Goal: Check status: Check status

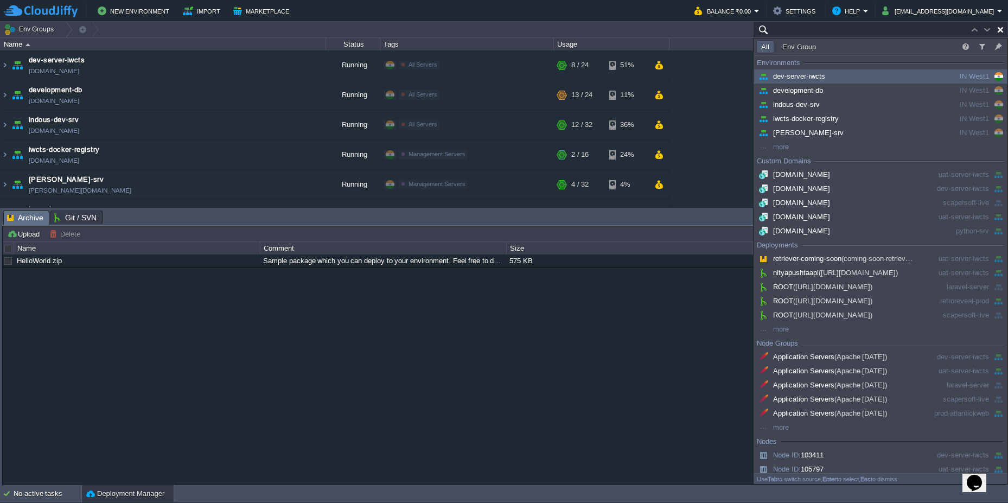
paste input "147511"
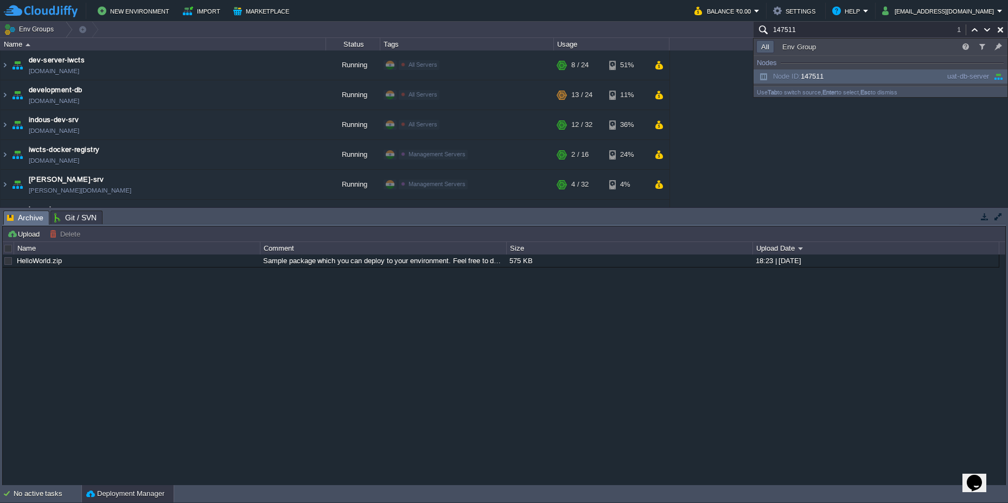
type input "147511"
click at [816, 78] on span "Node ID: 147511" at bounding box center [790, 76] width 67 height 8
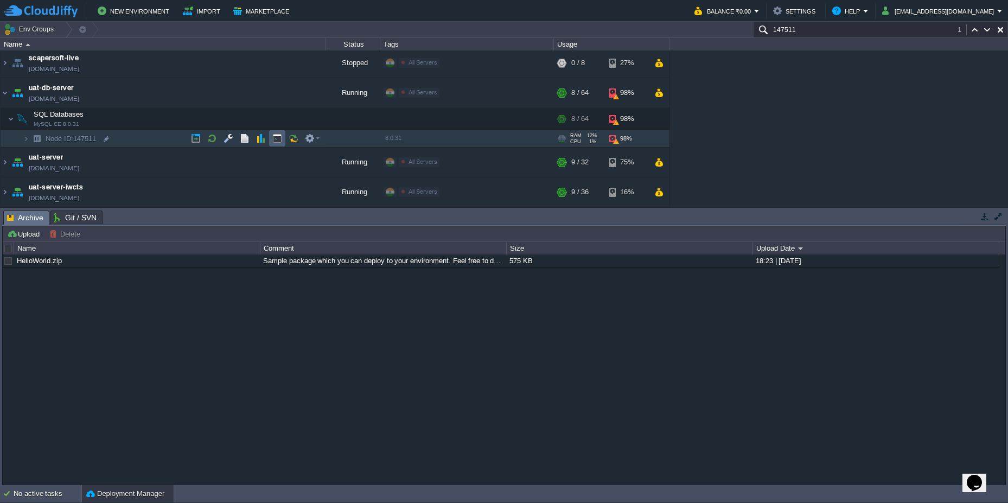
click at [276, 146] on td at bounding box center [277, 138] width 16 height 16
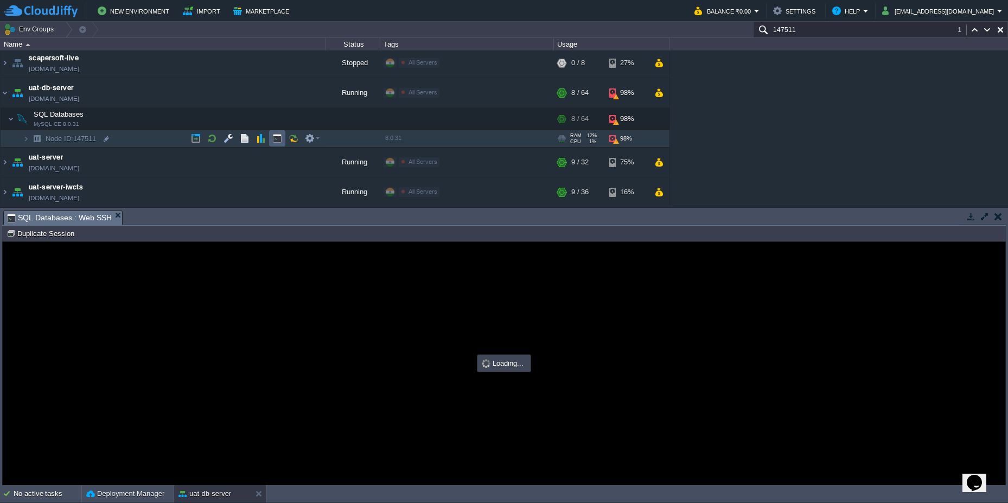
scroll to position [0, 0]
type input "#000000"
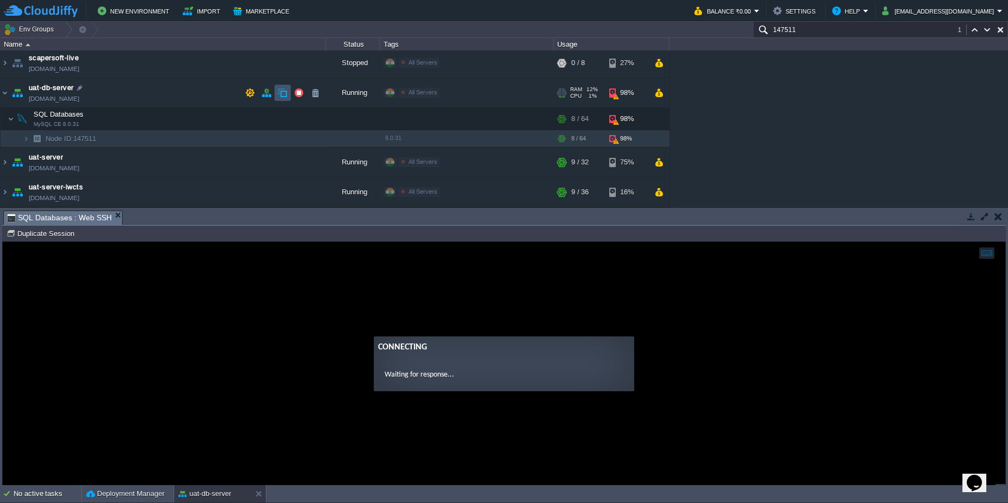
click at [280, 95] on button "button" at bounding box center [283, 93] width 10 height 10
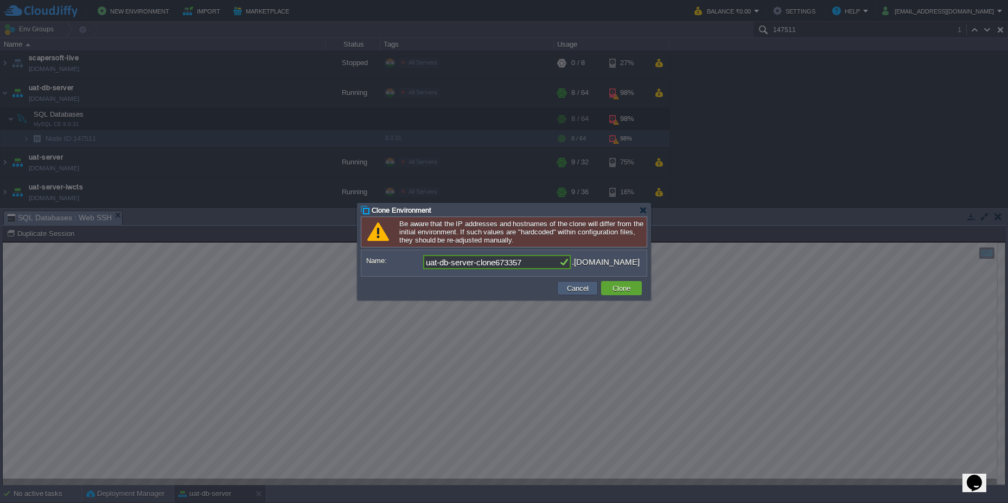
click at [583, 293] on button "Cancel" at bounding box center [578, 288] width 28 height 10
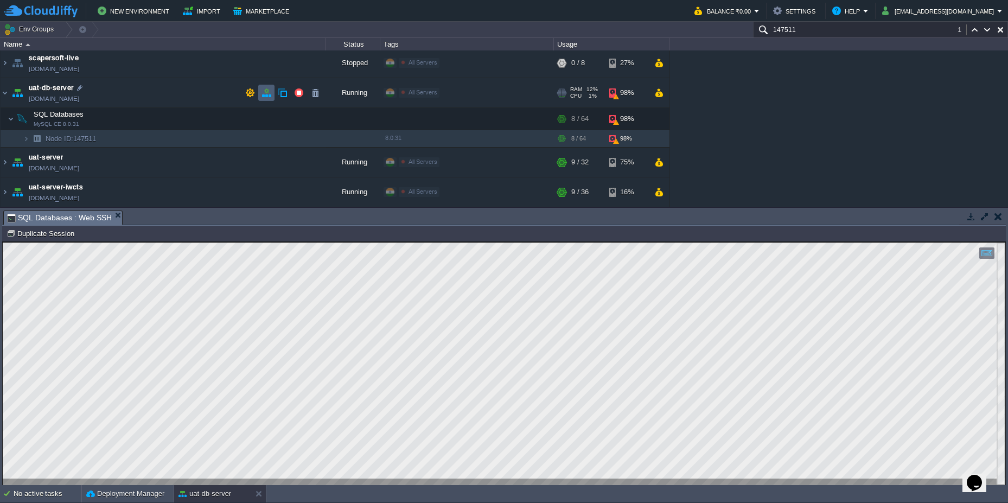
click at [267, 98] on td at bounding box center [266, 93] width 16 height 16
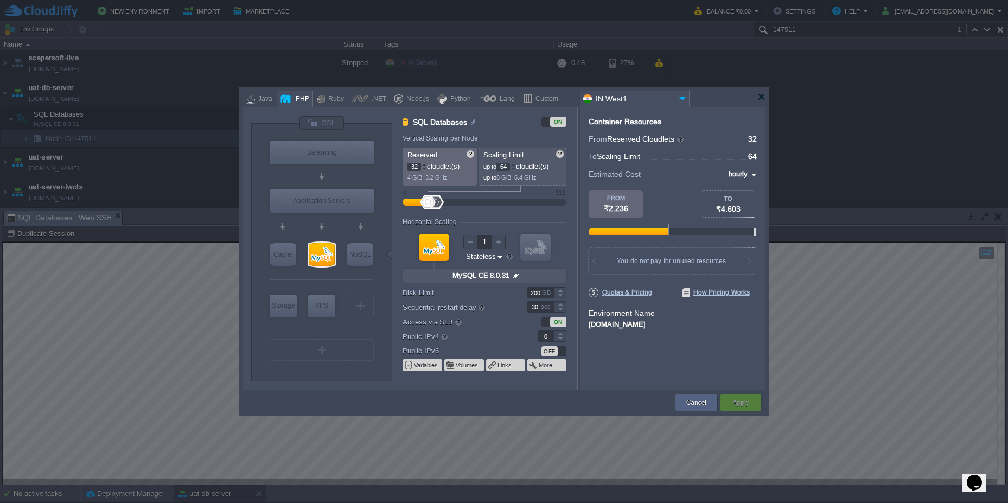
click at [890, 352] on div at bounding box center [504, 251] width 1008 height 503
click at [854, 342] on div at bounding box center [504, 251] width 1008 height 503
click at [758, 94] on div at bounding box center [762, 97] width 8 height 8
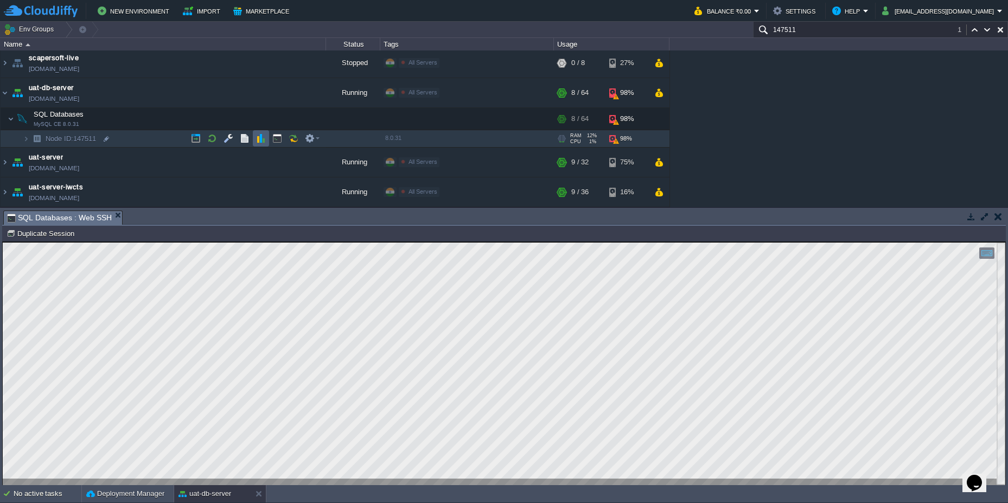
click at [261, 137] on button "button" at bounding box center [261, 139] width 10 height 10
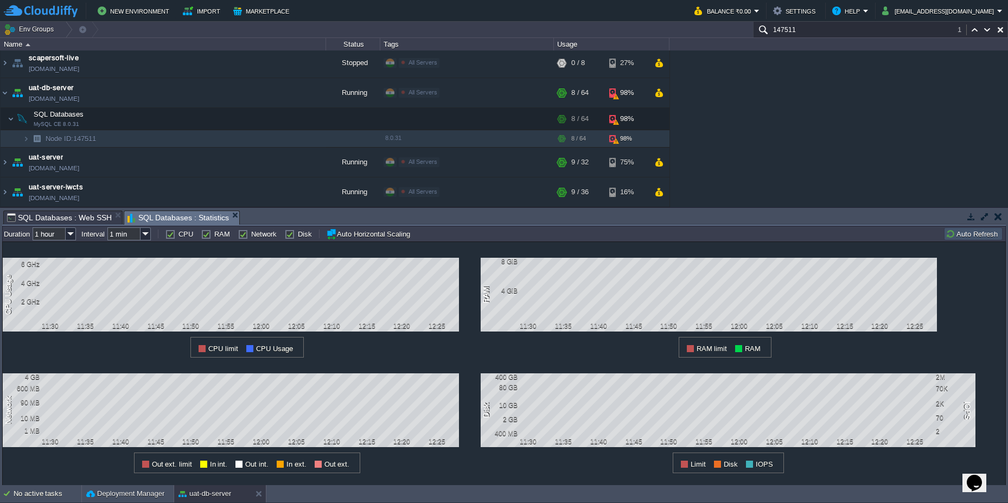
click at [214, 238] on label "RAM" at bounding box center [222, 234] width 16 height 8
click at [208, 238] on input "RAM" at bounding box center [204, 234] width 7 height 7
checkbox input "false"
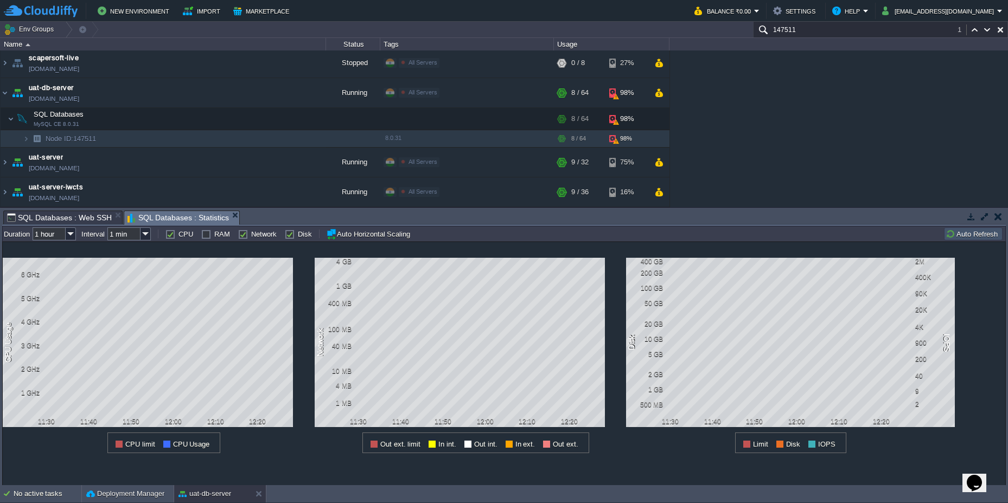
click at [179, 236] on label "CPU" at bounding box center [186, 234] width 15 height 8
click at [172, 236] on input "CPU" at bounding box center [169, 234] width 7 height 7
checkbox input "false"
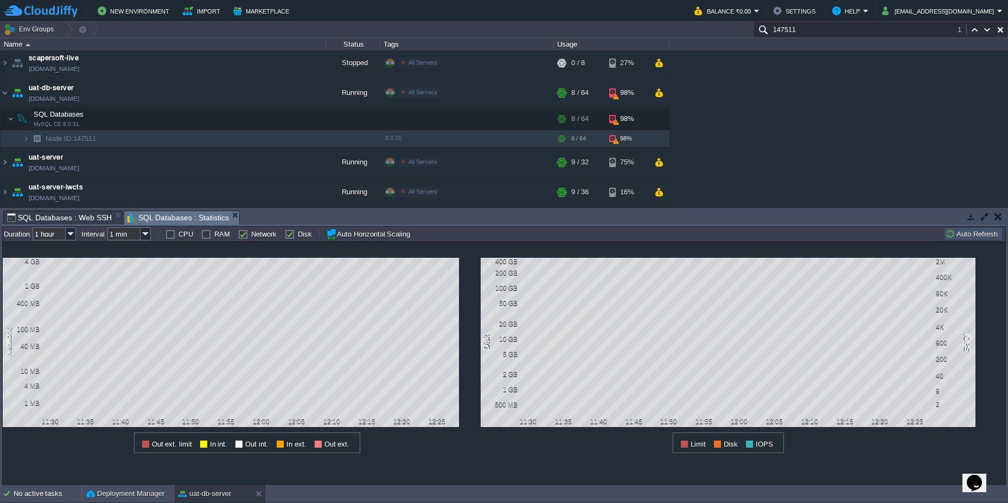
click at [251, 235] on label "Network" at bounding box center [264, 234] width 26 height 8
click at [245, 235] on input "Network" at bounding box center [241, 234] width 7 height 7
checkbox input "false"
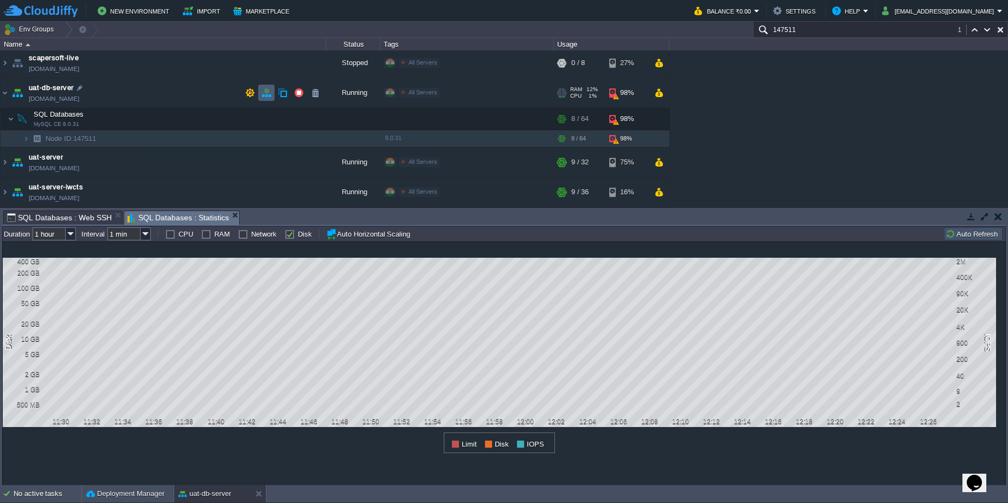
click at [270, 97] on button "button" at bounding box center [267, 93] width 10 height 10
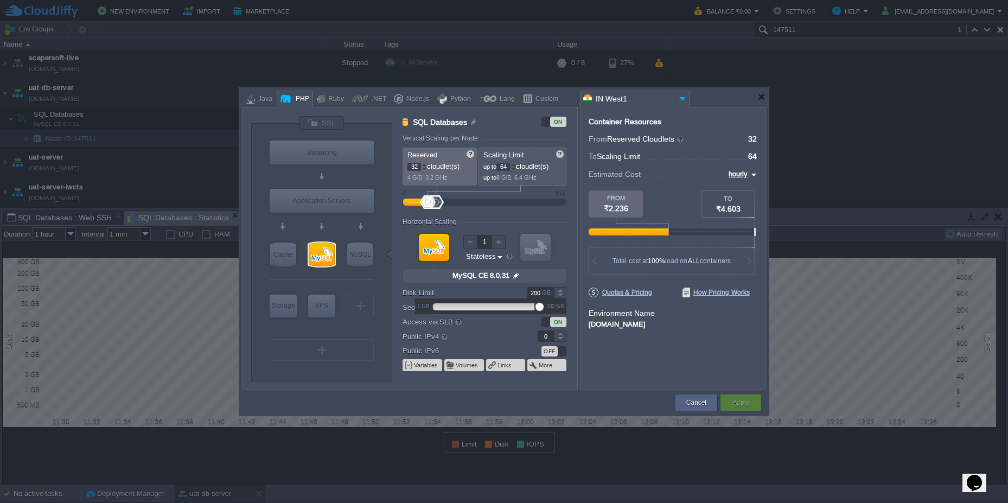
click at [561, 289] on div at bounding box center [560, 289] width 12 height 5
drag, startPoint x: 539, startPoint y: 305, endPoint x: 547, endPoint y: 307, distance: 8.3
click at [547, 307] on div "1 GB 200 GB" at bounding box center [490, 306] width 151 height 15
click at [764, 98] on div at bounding box center [762, 97] width 8 height 8
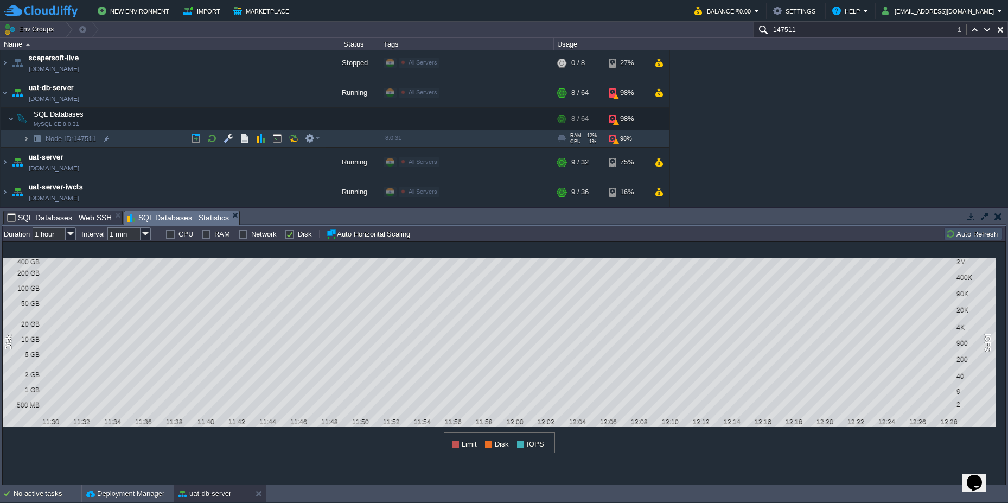
click at [28, 140] on img at bounding box center [26, 138] width 7 height 17
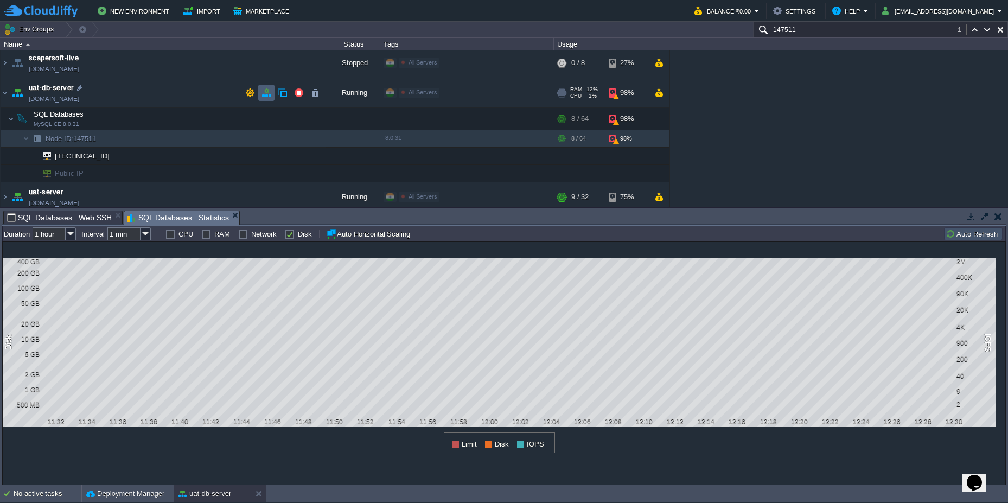
click at [263, 94] on button "button" at bounding box center [267, 93] width 10 height 10
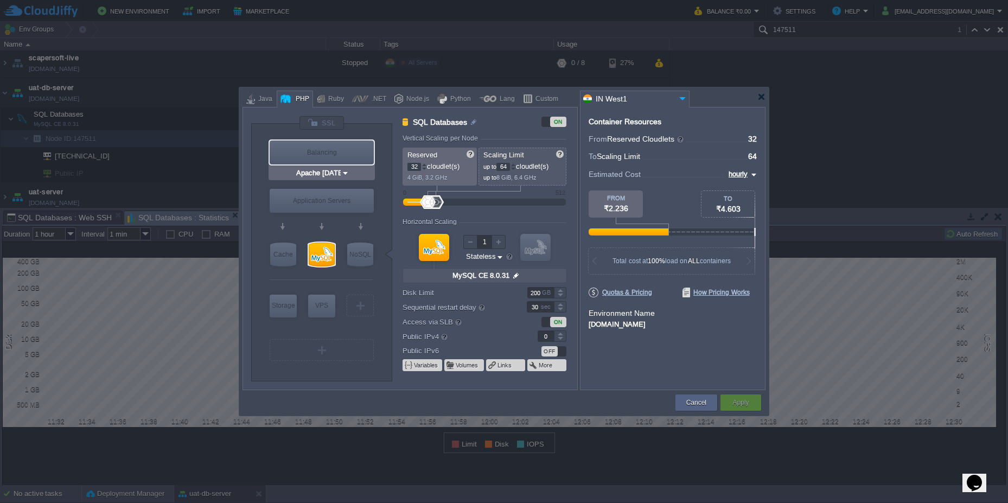
type input "Redis 7.2.4"
type input "2"
click at [542, 251] on div at bounding box center [536, 247] width 30 height 27
click at [431, 253] on div at bounding box center [434, 247] width 30 height 27
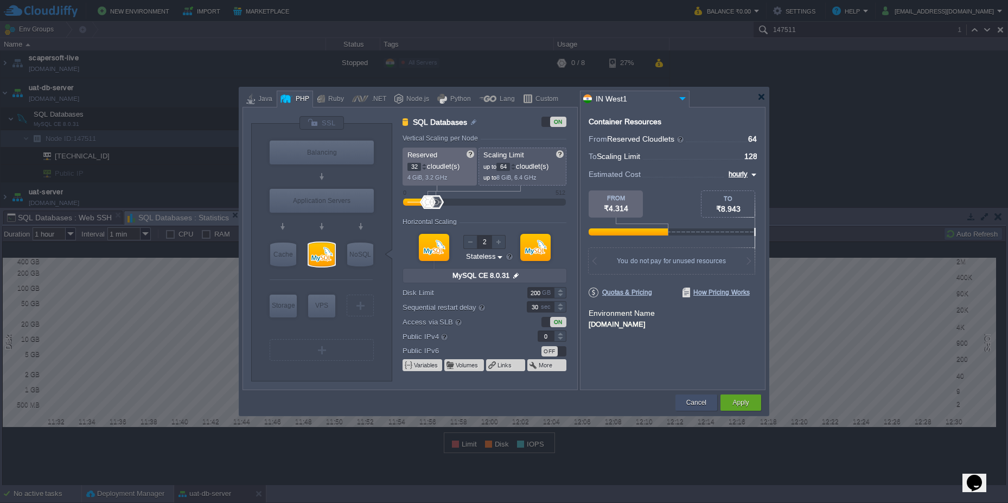
click at [684, 407] on div "Cancel" at bounding box center [697, 403] width 26 height 16
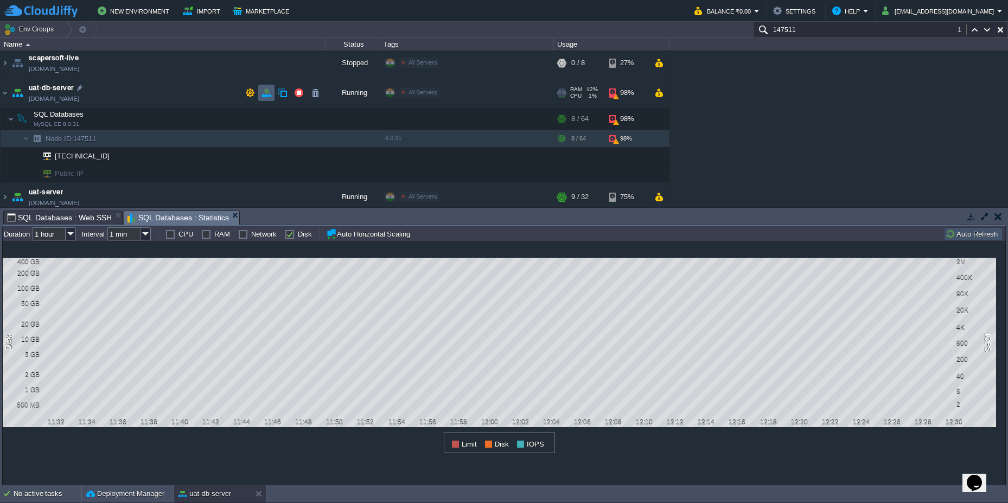
click at [268, 96] on button "button" at bounding box center [267, 93] width 10 height 10
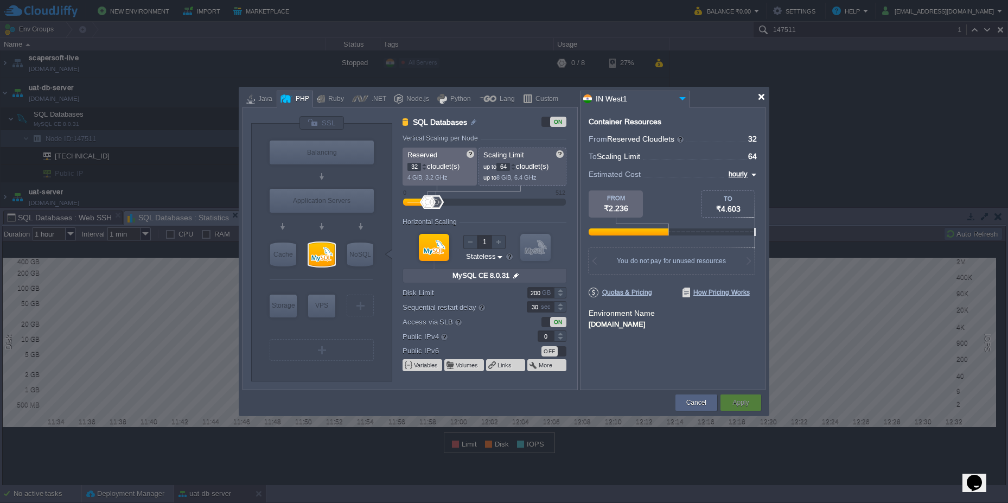
click at [761, 98] on div at bounding box center [762, 97] width 8 height 8
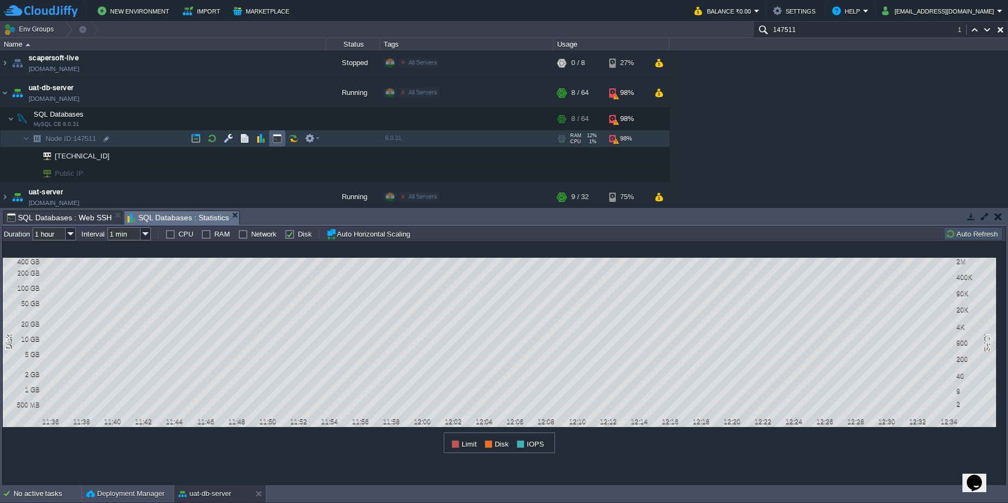
click at [272, 137] on button "button" at bounding box center [277, 139] width 10 height 10
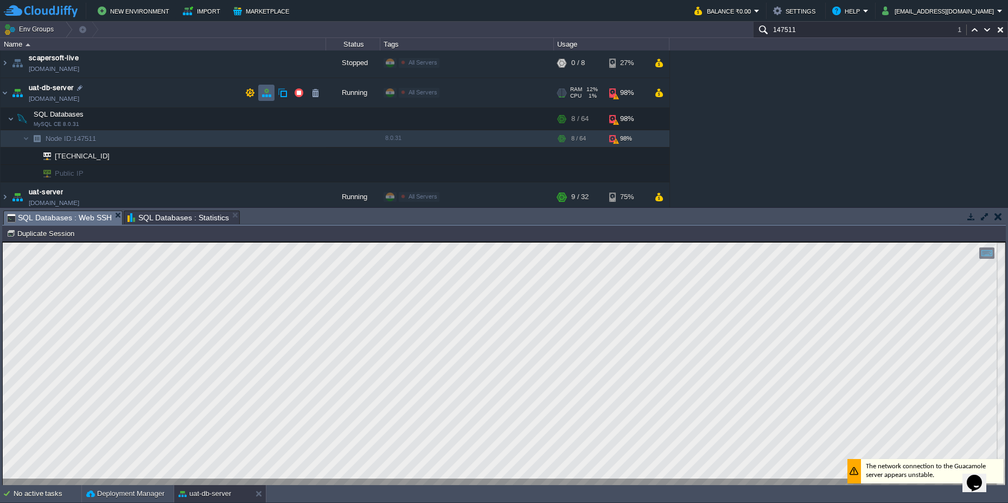
click at [267, 99] on td at bounding box center [266, 93] width 16 height 16
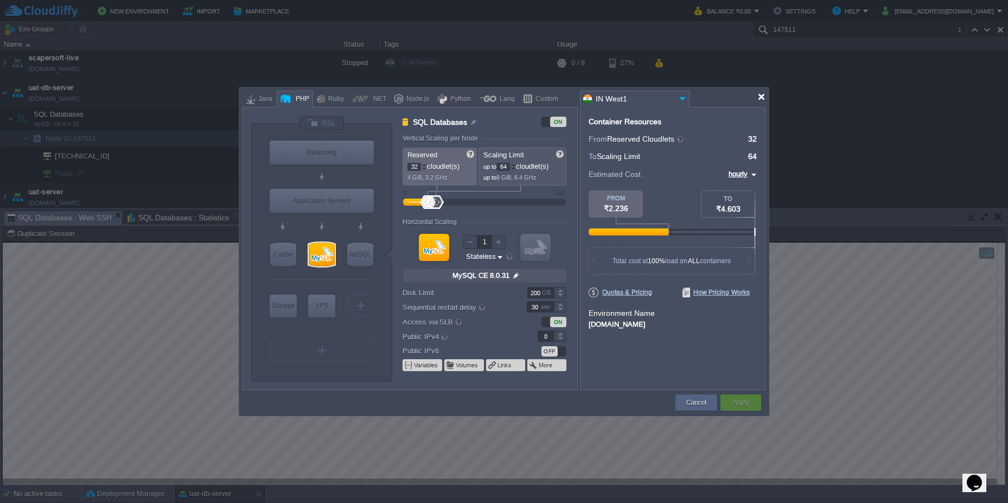
click at [762, 97] on div at bounding box center [762, 97] width 8 height 8
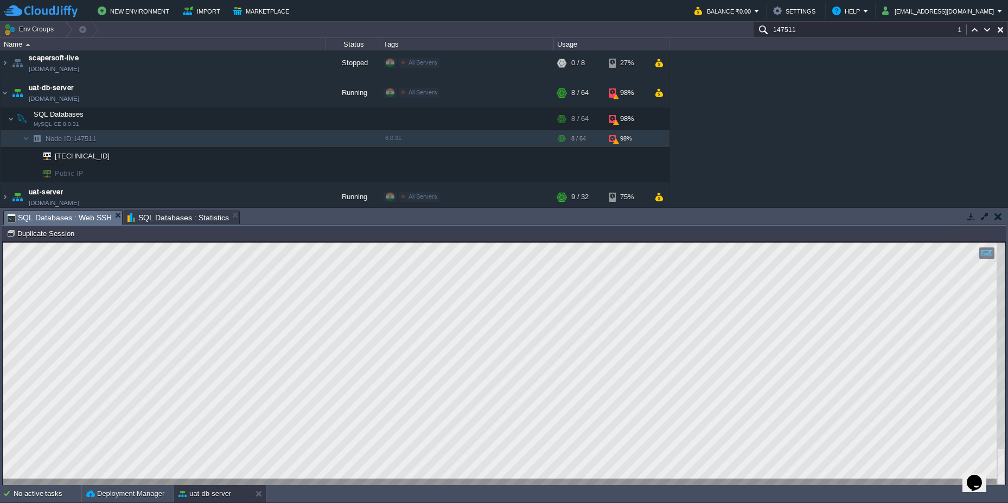
click at [3, 242] on html "Copy: Ctrl + Shift + C Paste: Ctrl + V Settings: Ctrl + Shift + Alt 0" at bounding box center [504, 242] width 1003 height 0
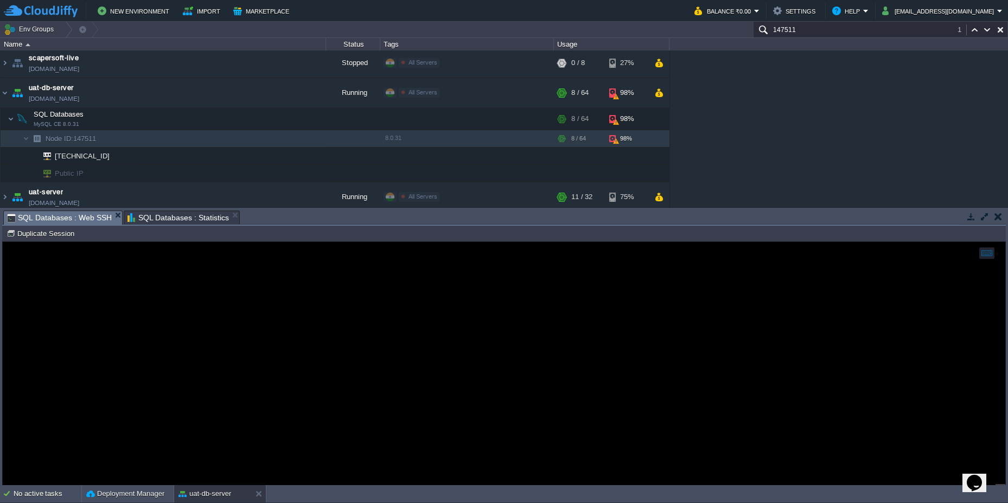
click at [181, 214] on span "SQL Databases : Statistics" at bounding box center [179, 217] width 102 height 13
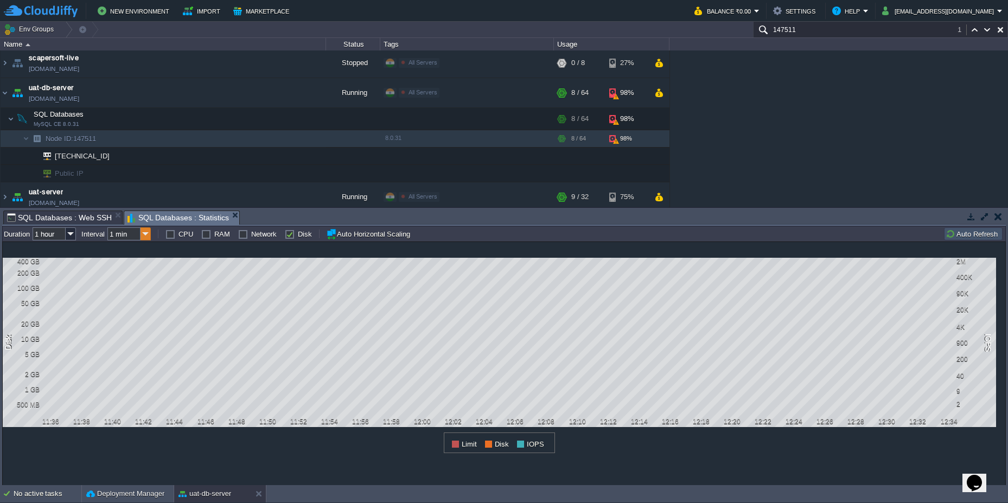
click at [144, 234] on img at bounding box center [146, 233] width 10 height 13
click at [134, 277] on div "10 min" at bounding box center [129, 276] width 41 height 14
click at [144, 234] on img at bounding box center [146, 233] width 10 height 13
click at [136, 250] on div "1 min" at bounding box center [129, 249] width 41 height 14
click at [144, 236] on img at bounding box center [146, 233] width 10 height 13
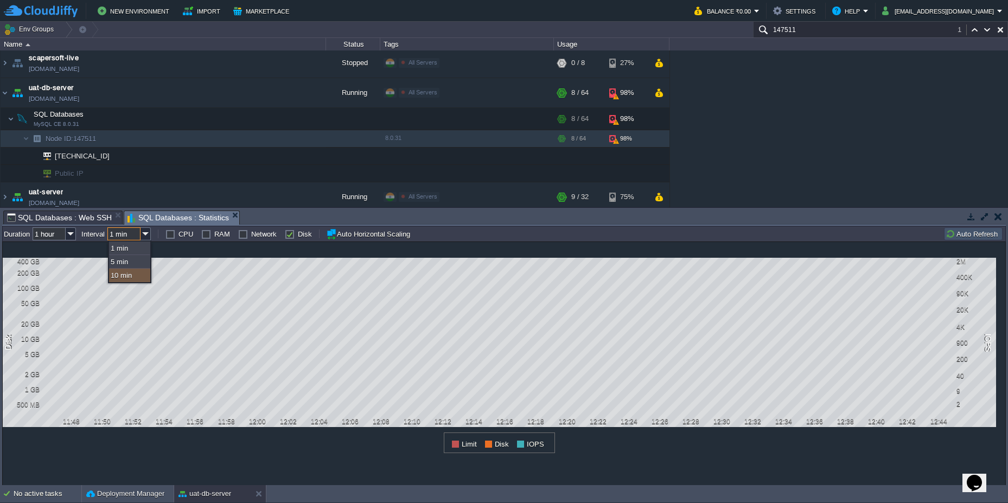
click at [135, 275] on div "10 min" at bounding box center [129, 276] width 41 height 14
type input "10 min"
click at [71, 235] on img at bounding box center [71, 233] width 10 height 13
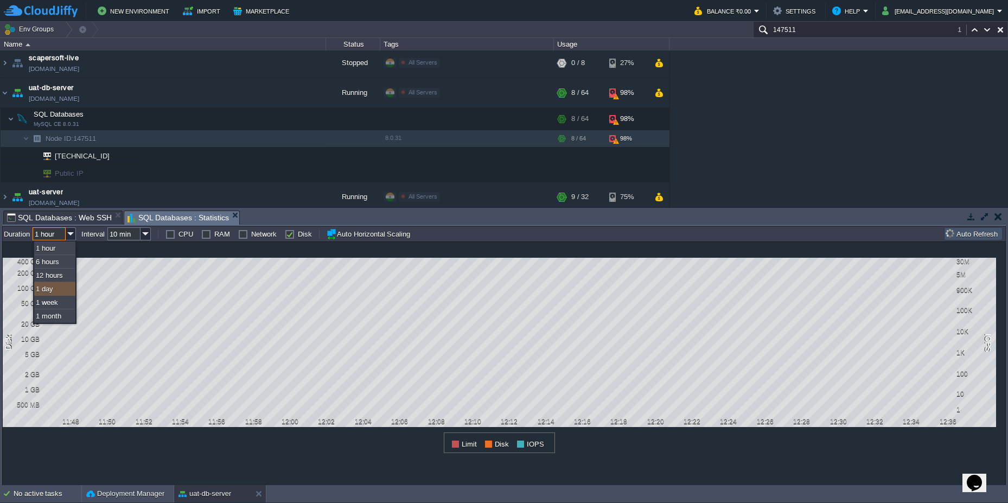
click at [69, 292] on div "1 day" at bounding box center [54, 289] width 41 height 14
type input "1 day"
type input "1 hour"
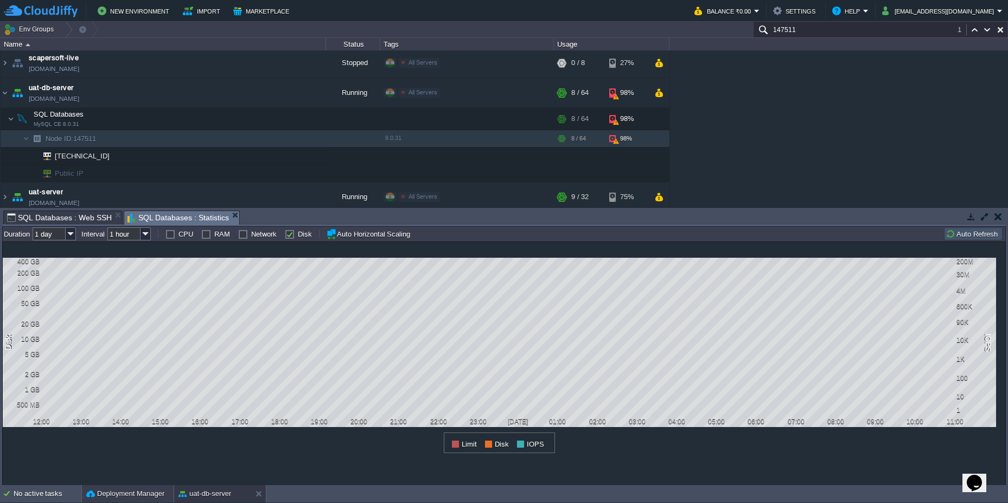
click at [138, 493] on button "Deployment Manager" at bounding box center [125, 493] width 78 height 11
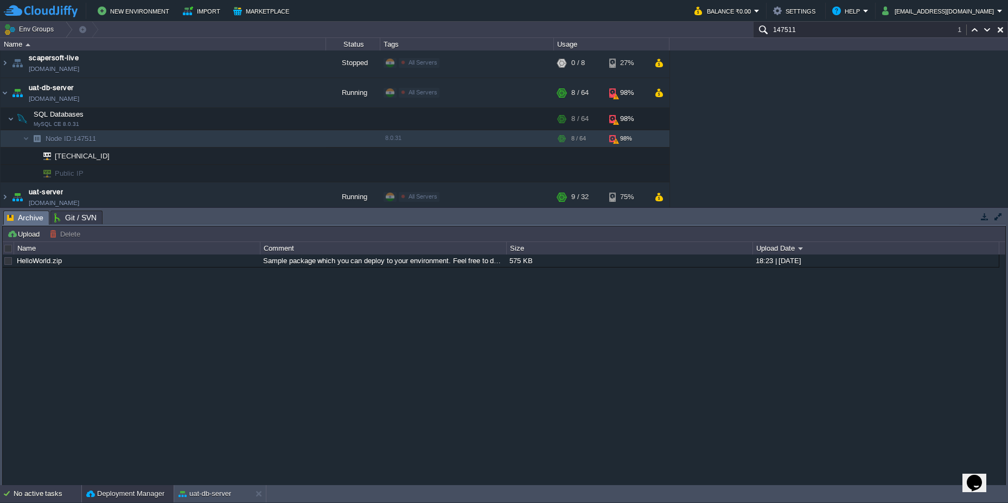
click at [45, 487] on div "No active tasks" at bounding box center [48, 493] width 68 height 17
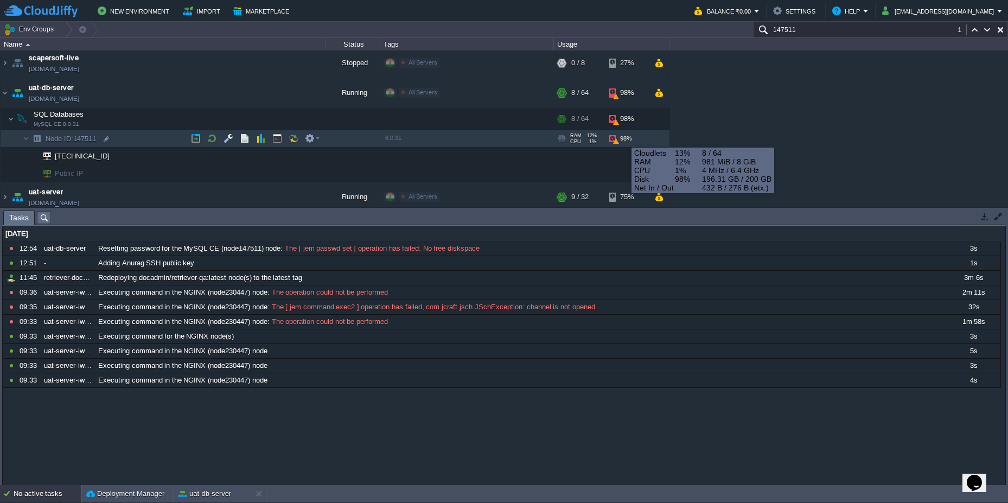
click at [615, 139] on div "98%" at bounding box center [627, 138] width 35 height 17
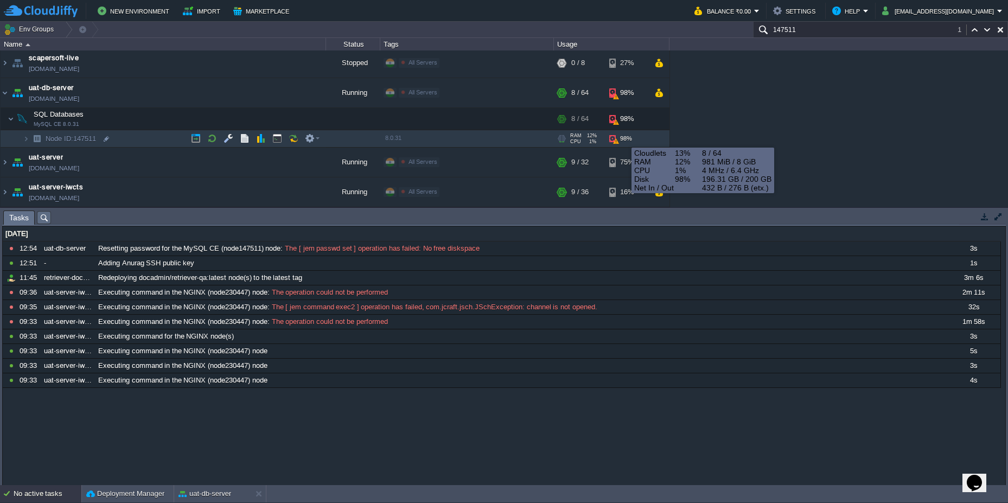
click at [615, 139] on div "98%" at bounding box center [627, 138] width 35 height 17
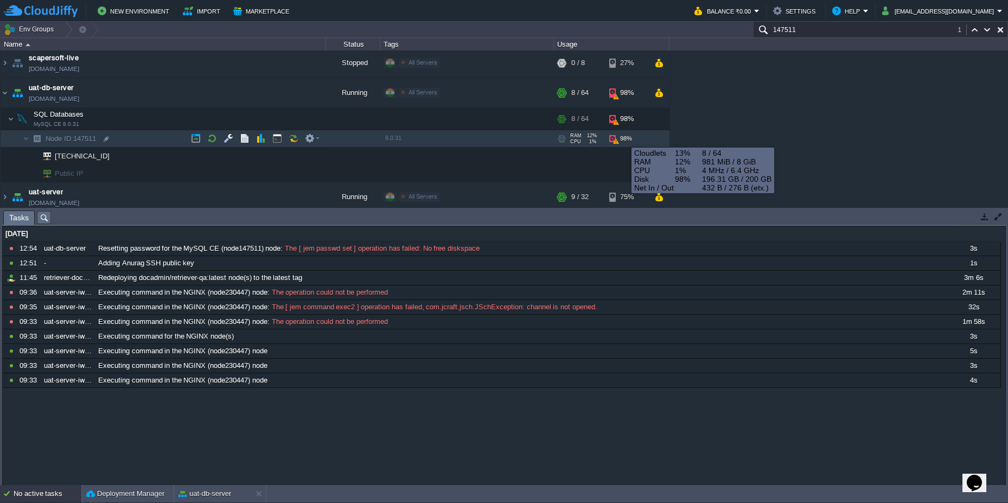
click at [613, 139] on div "98%" at bounding box center [627, 138] width 35 height 17
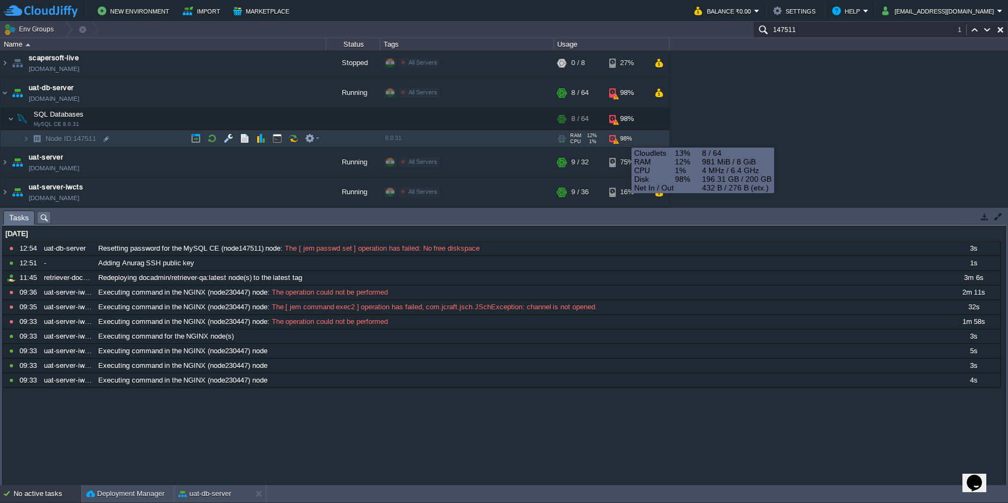
click at [613, 139] on div "98%" at bounding box center [627, 138] width 35 height 17
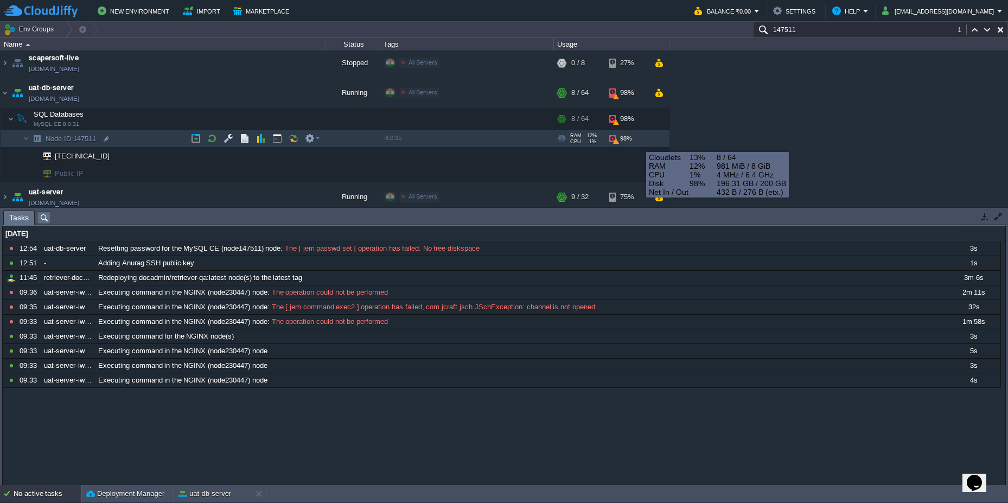
click at [638, 142] on div "98%" at bounding box center [627, 138] width 35 height 17
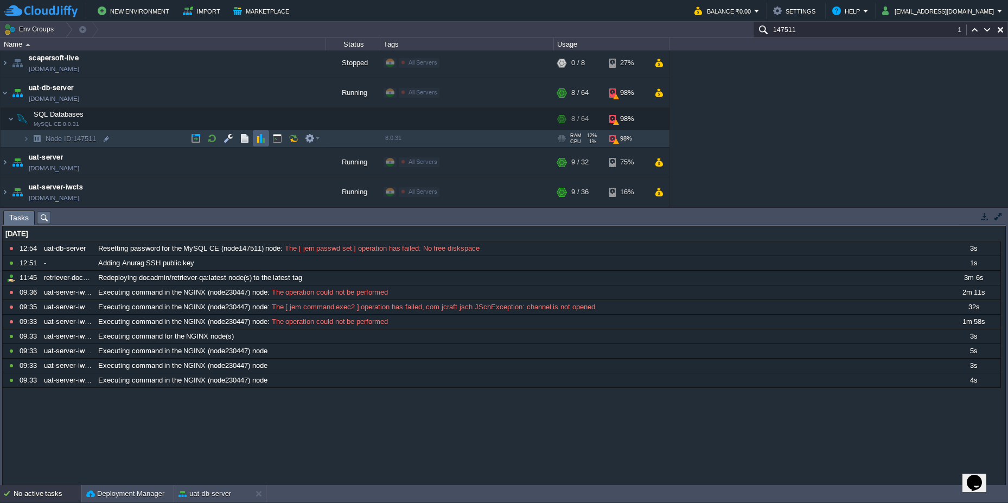
click at [256, 143] on td at bounding box center [261, 138] width 16 height 16
click at [128, 90] on td "uat-db-server [DOMAIN_NAME]" at bounding box center [164, 93] width 326 height 30
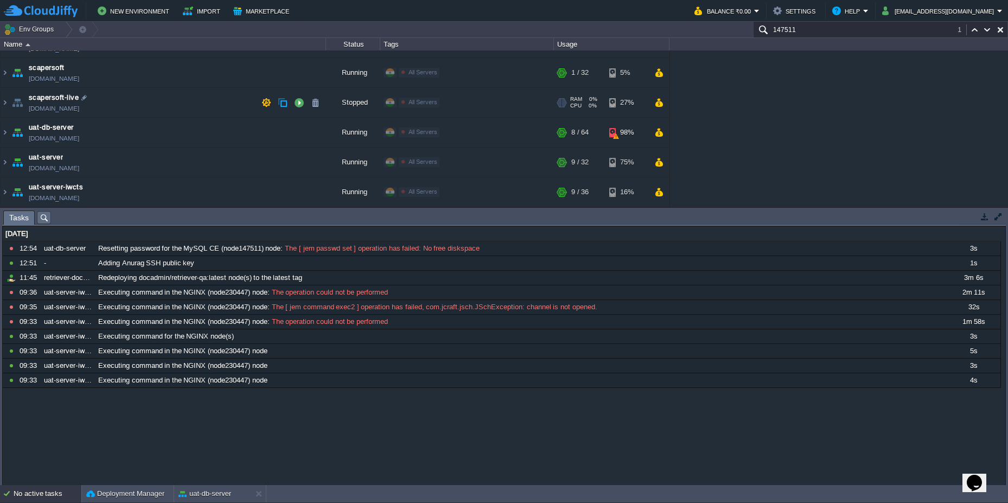
scroll to position [380, 0]
click at [208, 97] on td "scapersoft-live [DOMAIN_NAME]" at bounding box center [164, 103] width 326 height 30
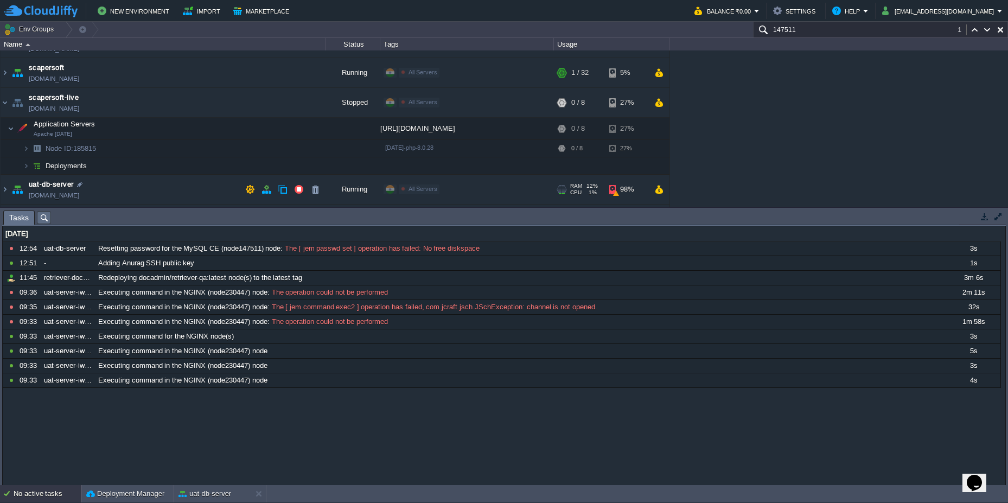
click at [173, 177] on td "uat-db-server [DOMAIN_NAME]" at bounding box center [164, 190] width 326 height 30
click at [154, 194] on td "uat-db-server [DOMAIN_NAME]" at bounding box center [164, 190] width 326 height 30
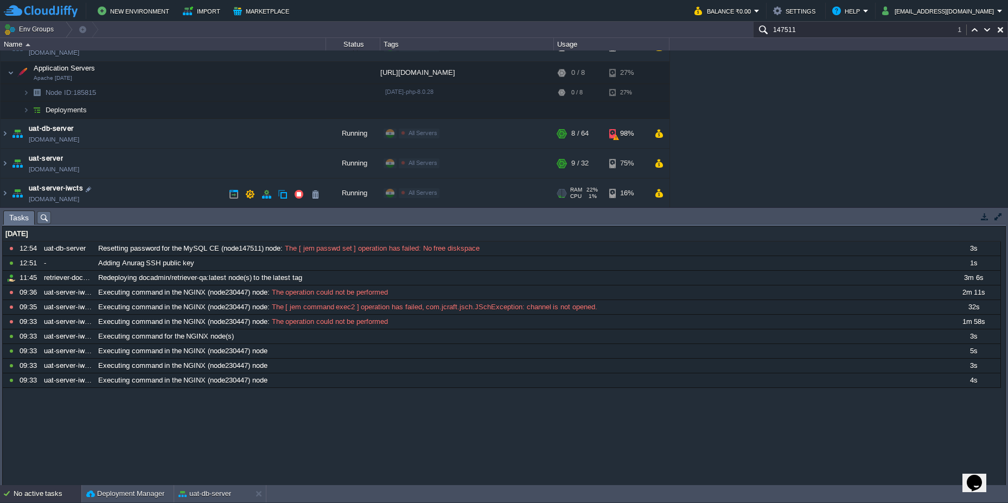
scroll to position [437, 0]
click at [2, 134] on img at bounding box center [5, 132] width 9 height 29
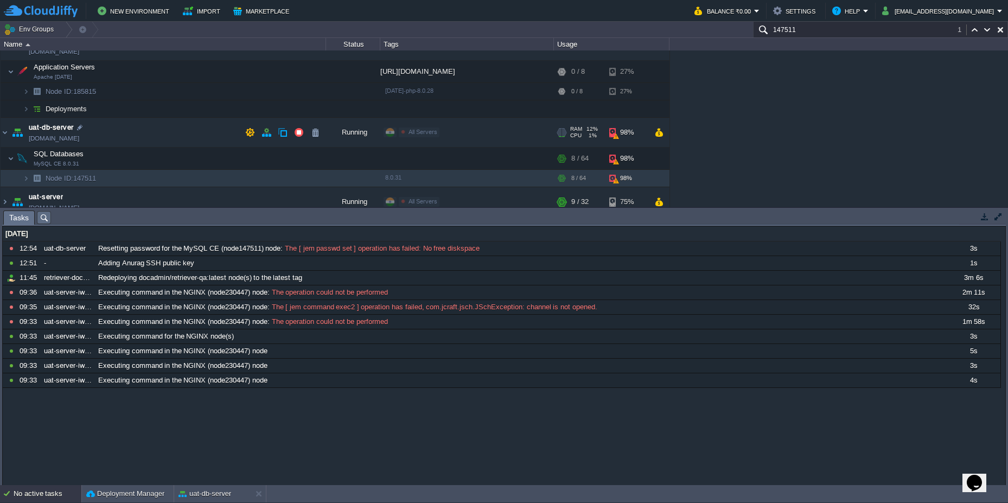
click at [160, 136] on td "uat-db-server [DOMAIN_NAME]" at bounding box center [164, 133] width 326 height 30
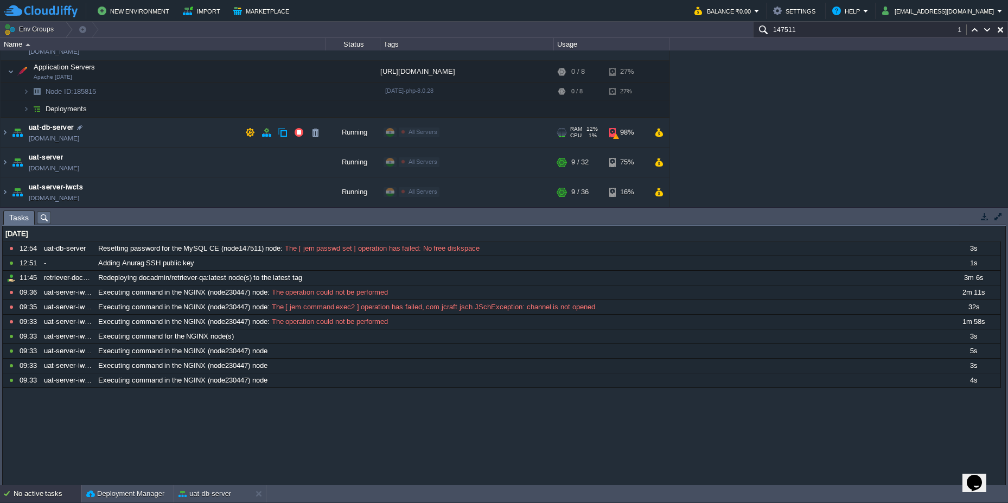
click at [207, 132] on td "uat-db-server [DOMAIN_NAME]" at bounding box center [164, 133] width 326 height 30
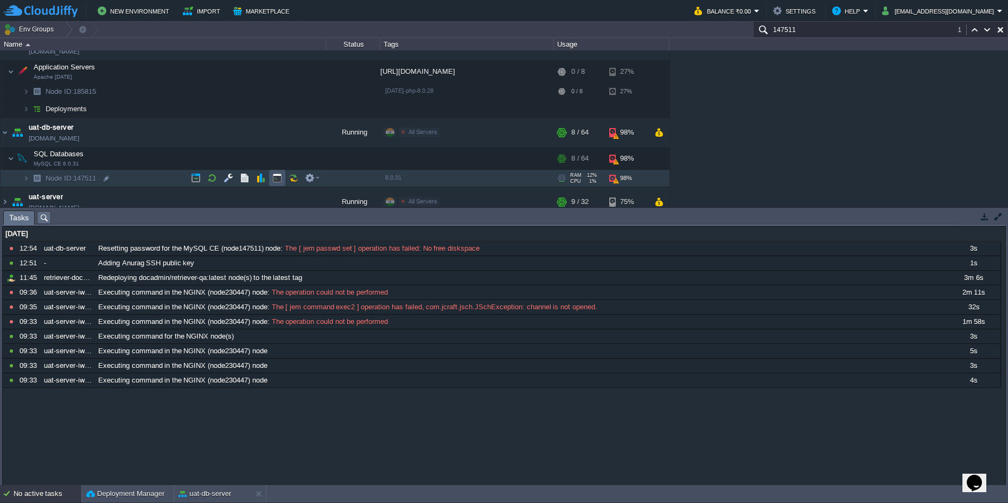
click at [279, 181] on button "button" at bounding box center [277, 178] width 10 height 10
